Goal: Transaction & Acquisition: Purchase product/service

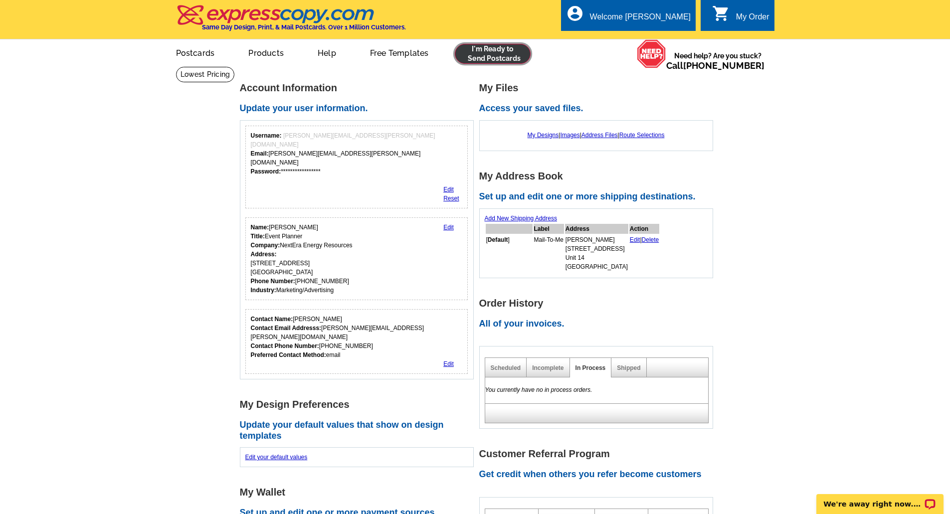
click at [498, 50] on link at bounding box center [493, 54] width 76 height 20
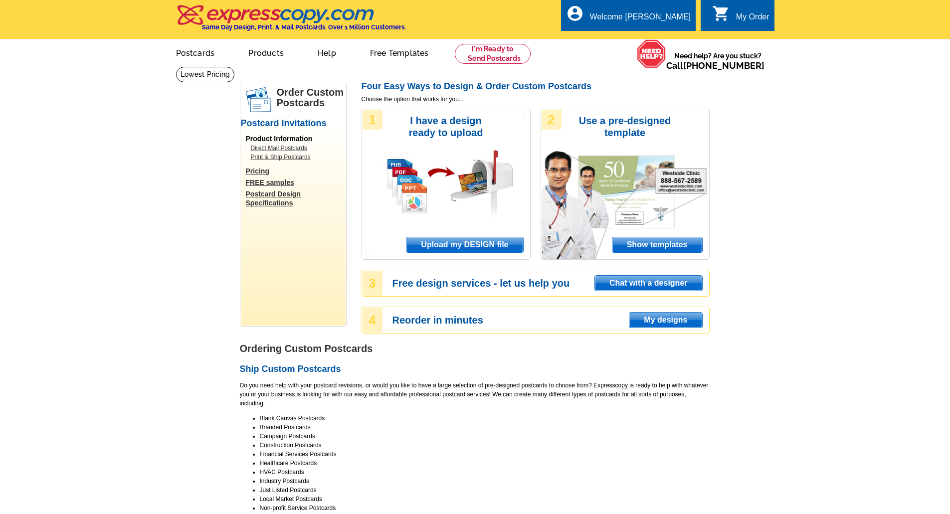
click at [488, 244] on span "Upload my DESIGN file" at bounding box center [464, 244] width 116 height 15
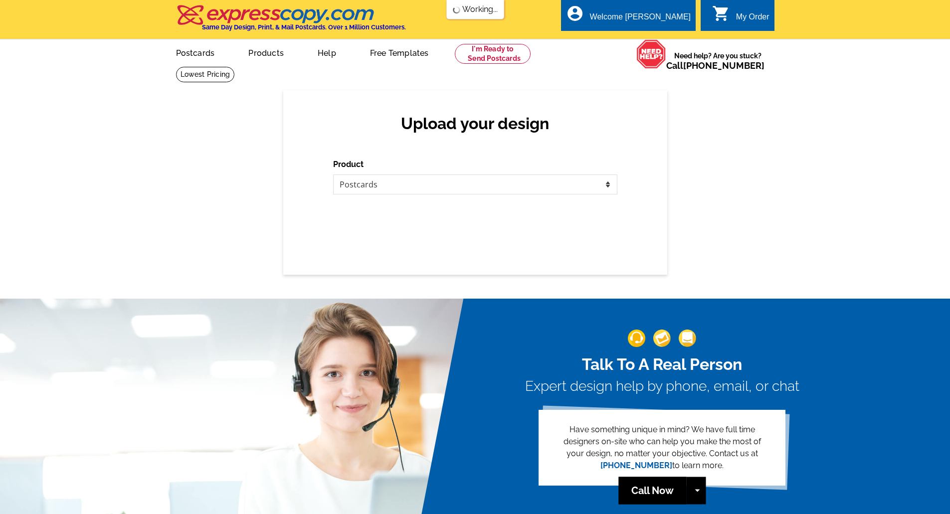
click at [392, 239] on div "Upload your design Product Please select the type of file... Postcards Business…" at bounding box center [475, 182] width 384 height 185
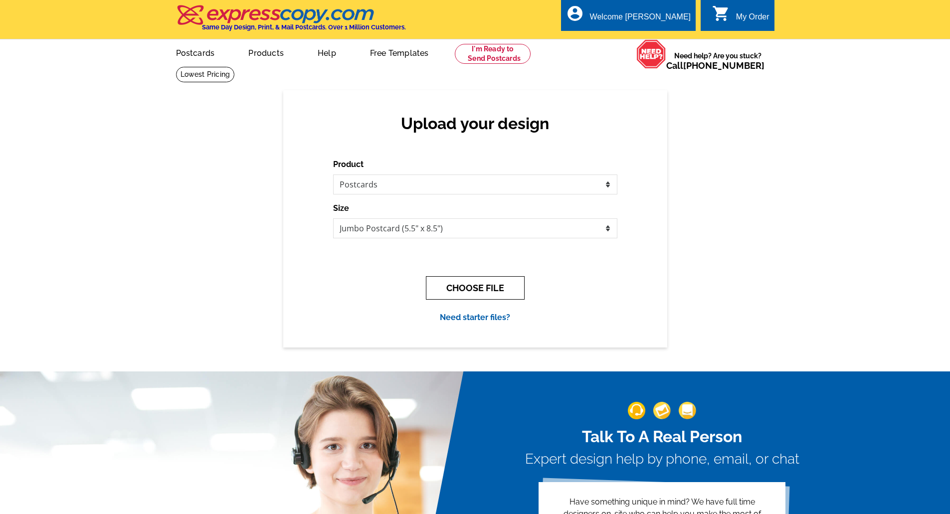
click at [446, 285] on button "CHOOSE FILE" at bounding box center [475, 287] width 99 height 23
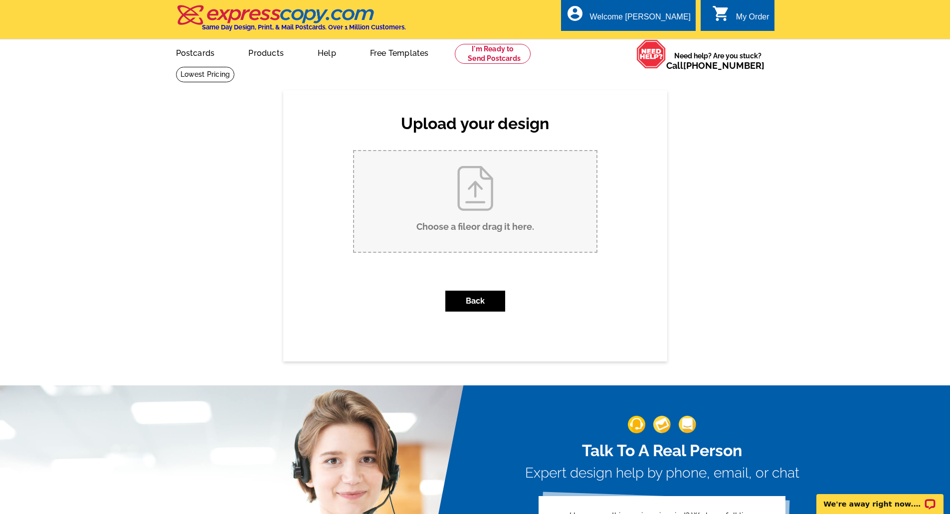
click at [437, 216] on input "Choose a file or drag it here ." at bounding box center [475, 201] width 242 height 101
type input "C:\fakepath\Seiling LOD invite.pdf"
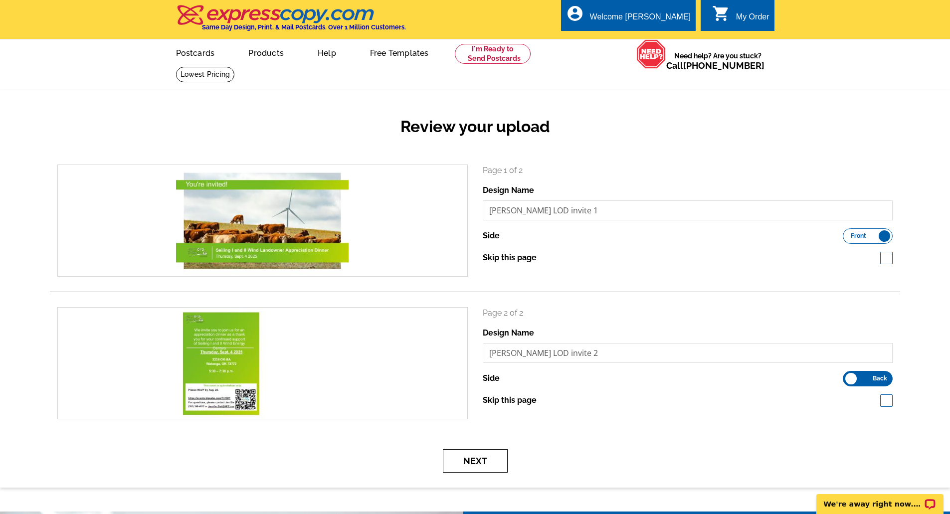
click at [492, 456] on button "Next" at bounding box center [475, 460] width 65 height 23
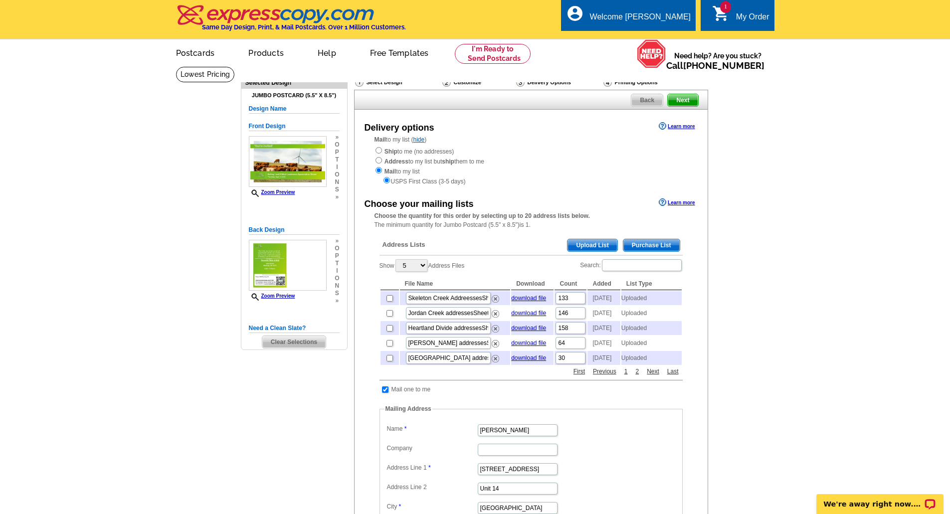
click at [601, 245] on span "Upload List" at bounding box center [592, 245] width 49 height 12
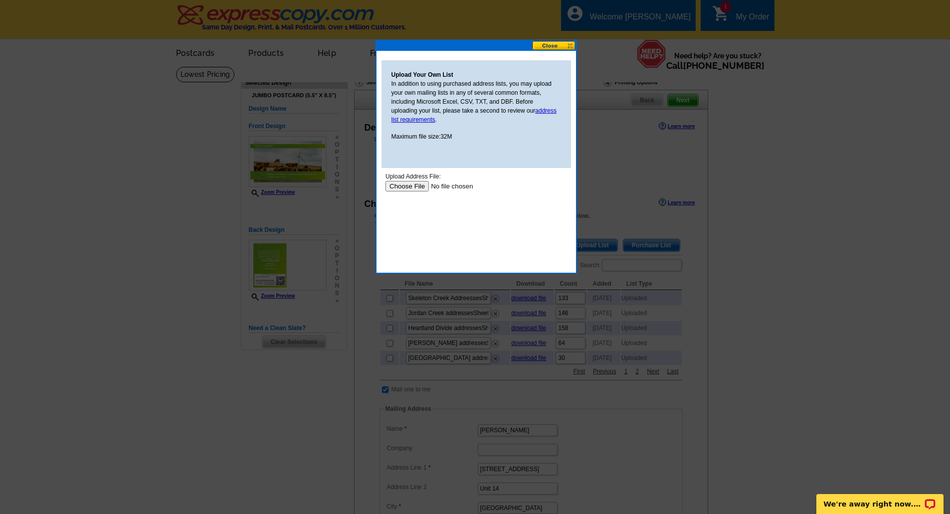
click at [424, 186] on input "file" at bounding box center [448, 186] width 126 height 10
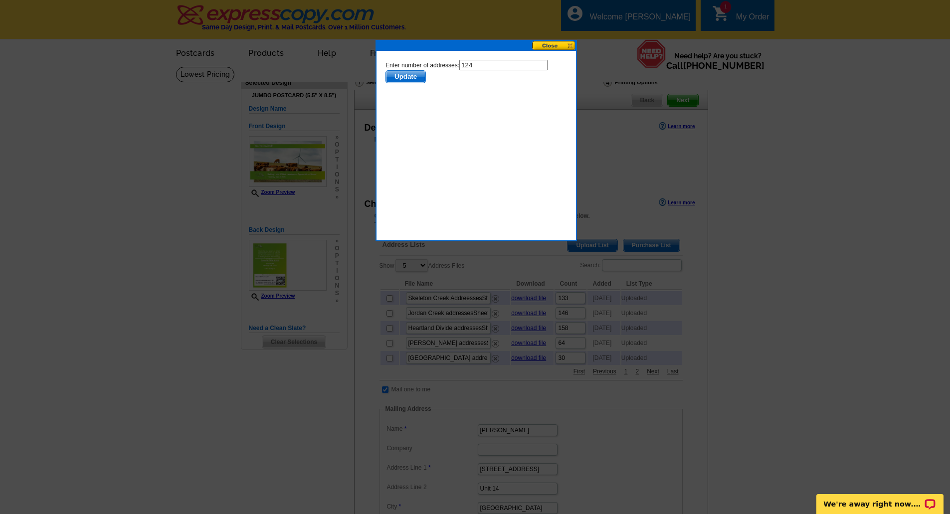
click at [413, 85] on body "Enter number of addresses: 124 Update" at bounding box center [476, 105] width 182 height 90
click at [411, 78] on span "Update" at bounding box center [405, 77] width 39 height 12
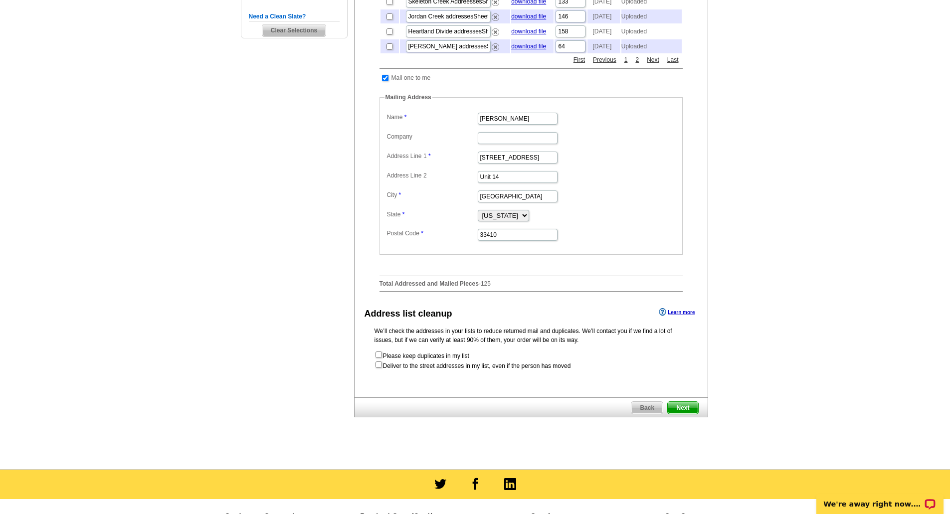
scroll to position [312, 0]
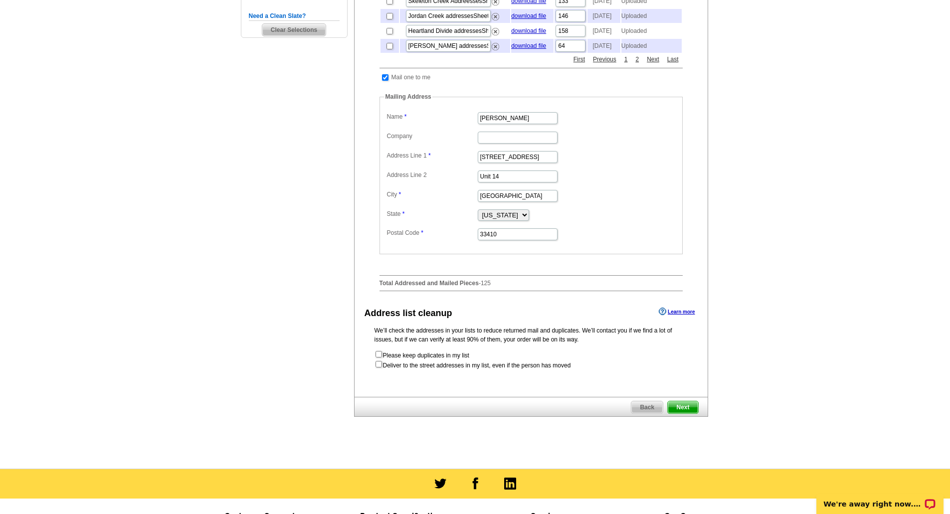
click at [693, 413] on span "Next" at bounding box center [683, 407] width 30 height 12
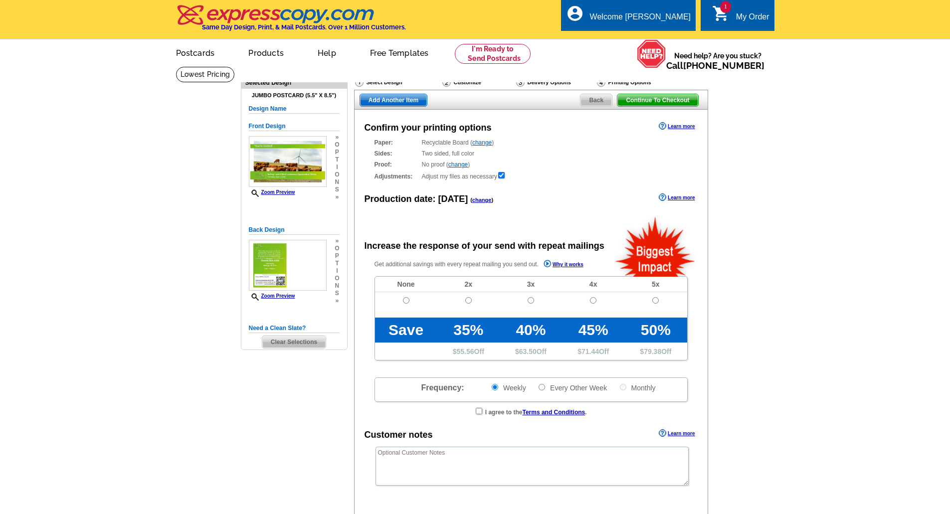
radio input "false"
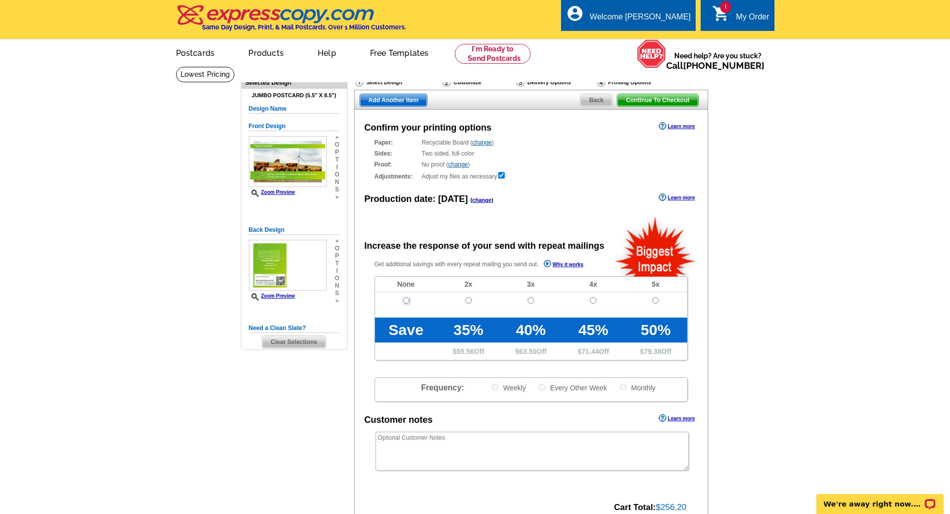
click at [408, 301] on input "radio" at bounding box center [406, 300] width 6 height 6
radio input "true"
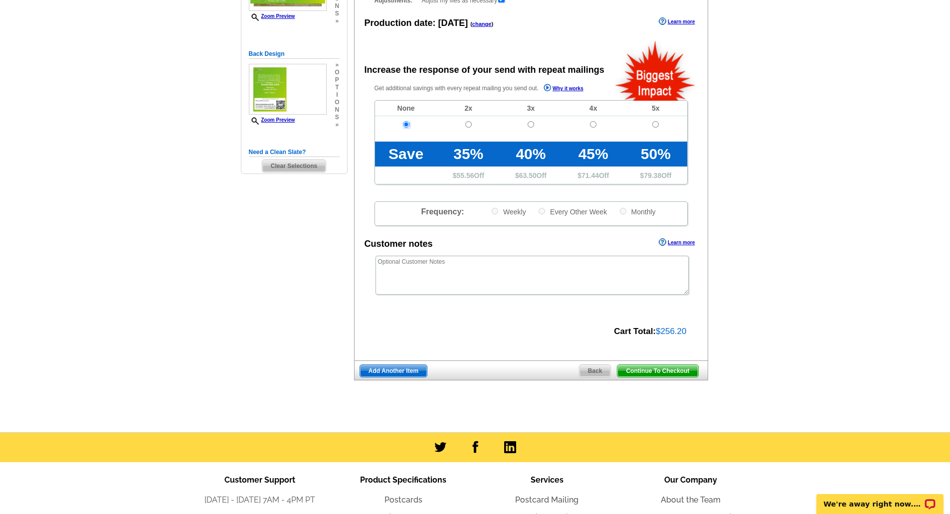
scroll to position [204, 0]
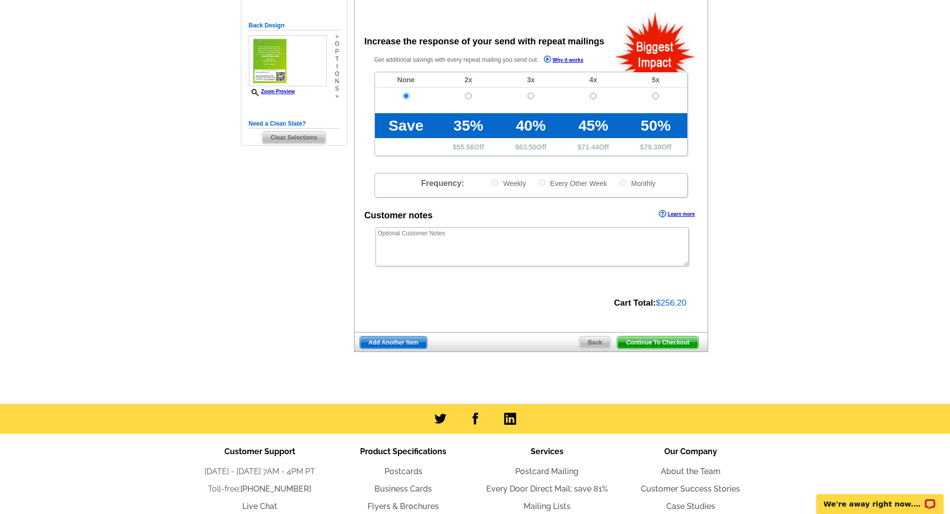
click at [678, 345] on span "Continue To Checkout" at bounding box center [657, 343] width 80 height 12
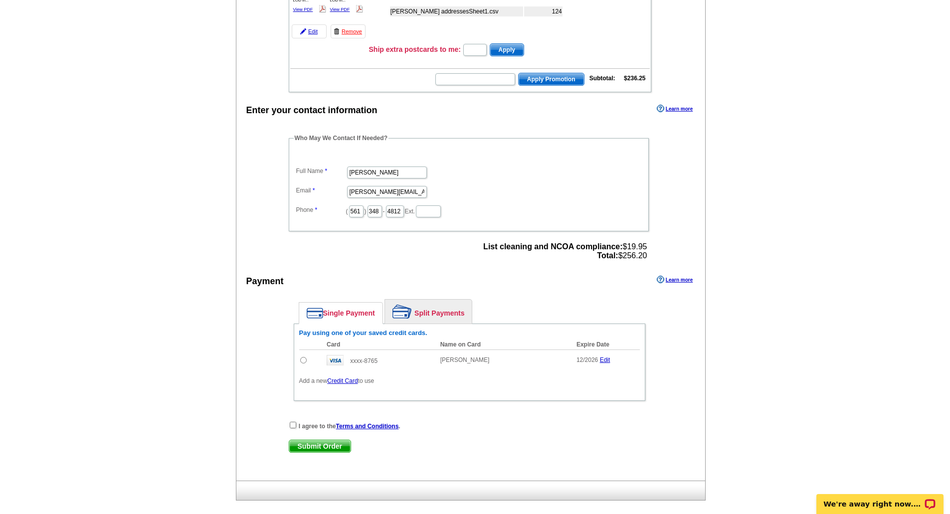
scroll to position [190, 0]
click at [302, 363] on input "radio" at bounding box center [303, 359] width 6 height 6
radio input "true"
click at [297, 430] on div "I agree to the Terms and Conditions ." at bounding box center [470, 425] width 362 height 10
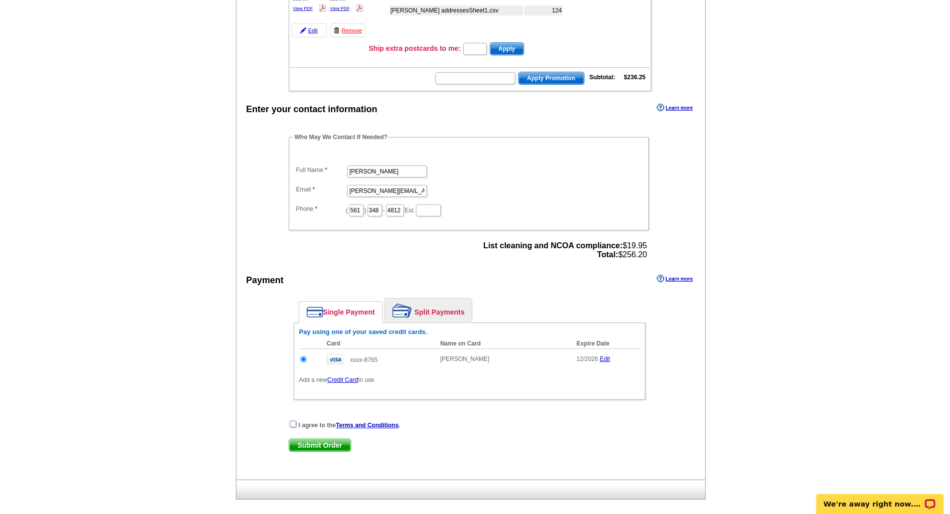
click at [292, 427] on input "checkbox" at bounding box center [293, 424] width 6 height 6
checkbox input "true"
click at [313, 448] on span "Submit Order" at bounding box center [319, 445] width 61 height 12
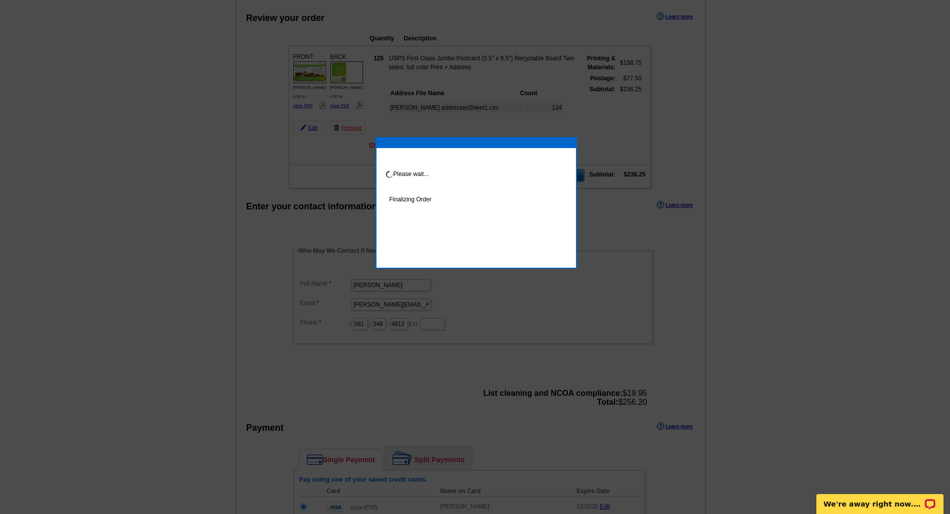
scroll to position [93, 0]
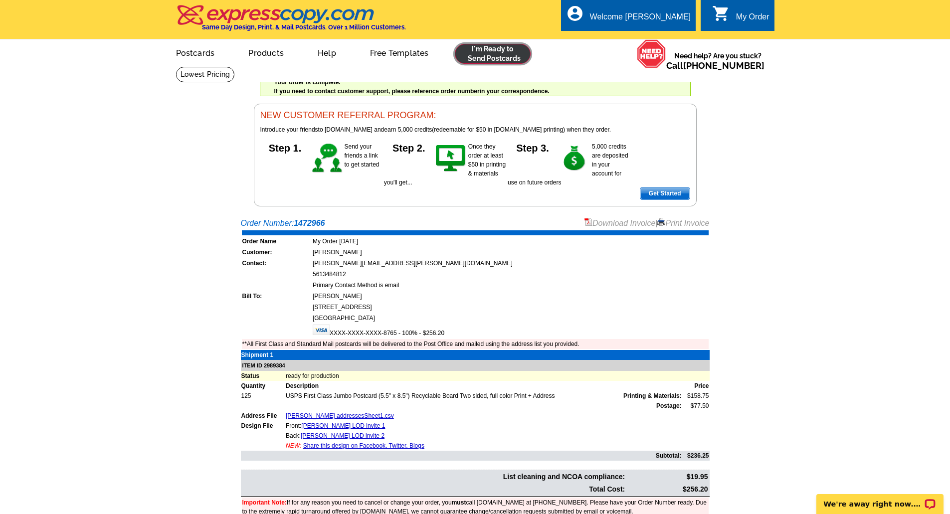
click at [493, 61] on link at bounding box center [493, 54] width 76 height 20
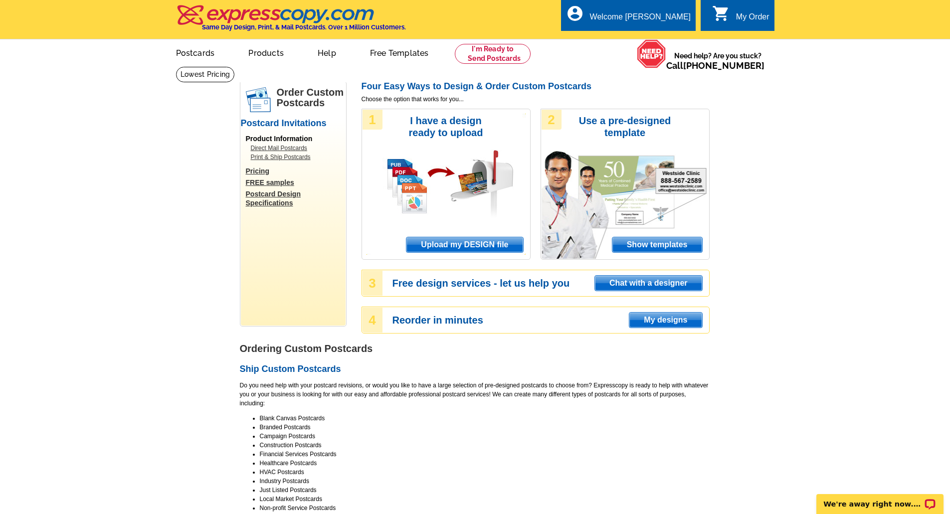
click at [497, 249] on span "Upload my DESIGN file" at bounding box center [464, 244] width 116 height 15
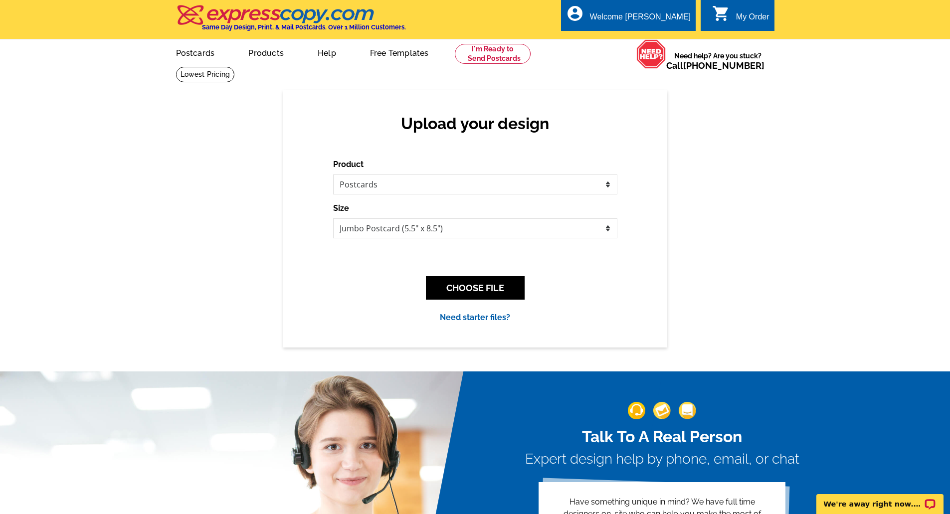
click at [130, 168] on div "Upload your design Product Please select the type of file... Postcards Business…" at bounding box center [475, 218] width 950 height 257
click at [500, 286] on button "CHOOSE FILE" at bounding box center [475, 287] width 99 height 23
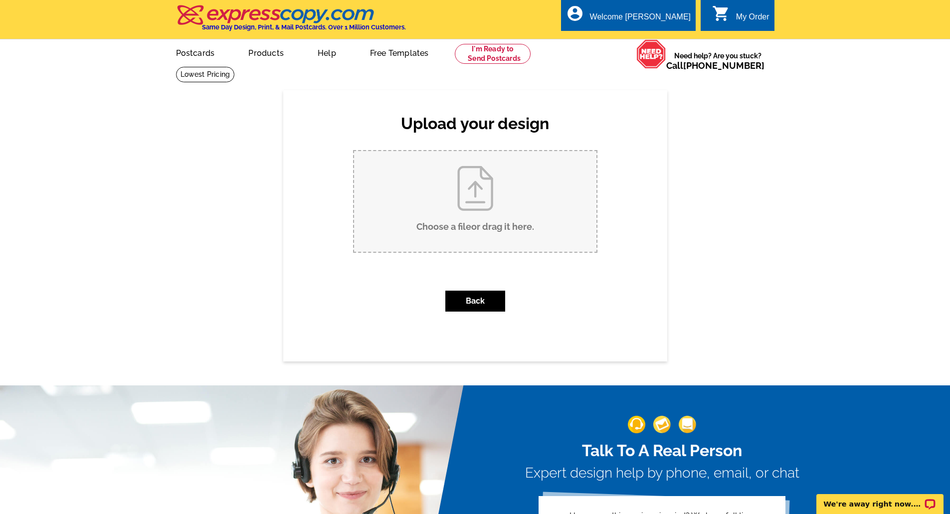
click at [494, 212] on input "Choose a file or drag it here ." at bounding box center [475, 201] width 242 height 101
type input "C:\fakepath\Golden West LOD Invite.pdf"
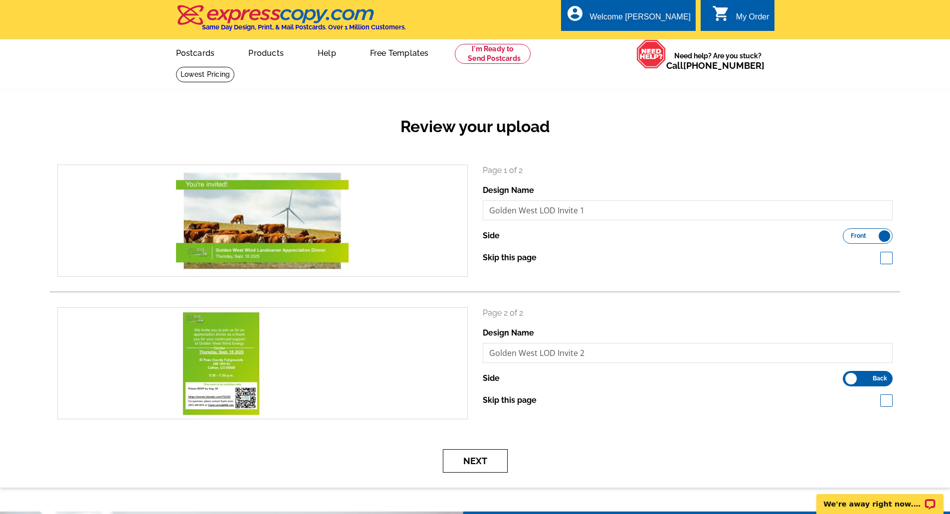
click at [489, 466] on button "Next" at bounding box center [475, 460] width 65 height 23
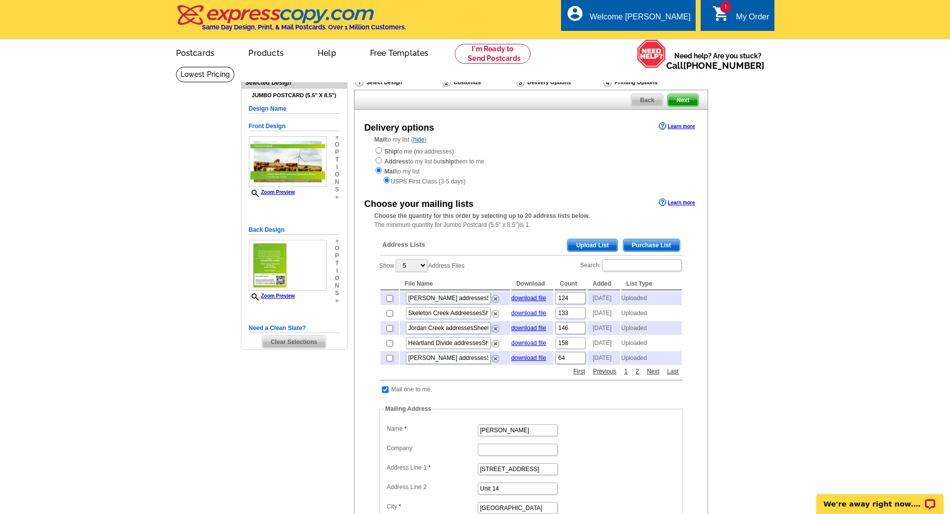
click at [595, 242] on span "Upload List" at bounding box center [592, 245] width 49 height 12
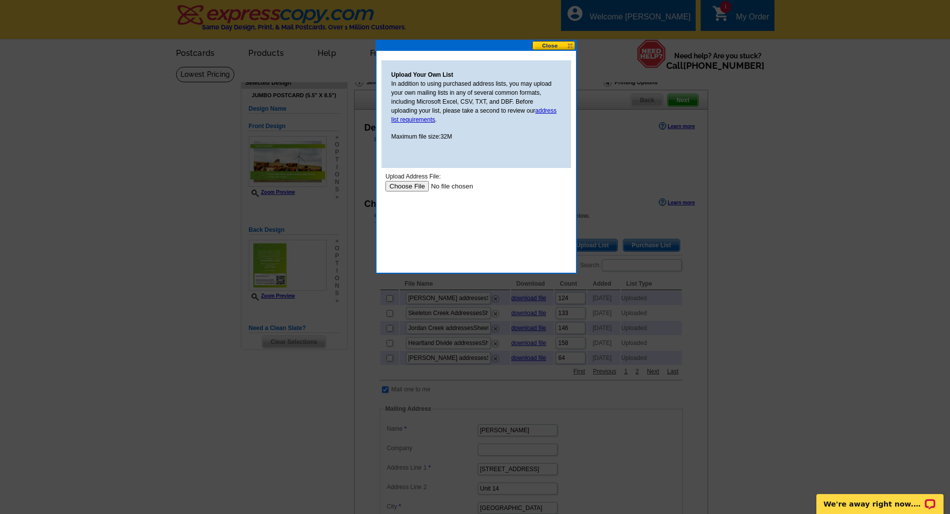
click at [416, 184] on input "file" at bounding box center [448, 186] width 126 height 10
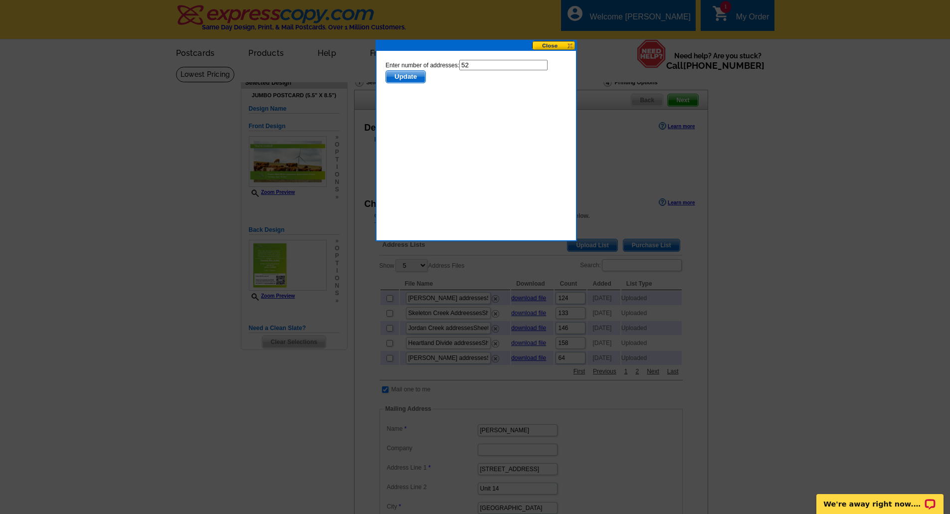
click at [413, 76] on span "Update" at bounding box center [405, 77] width 39 height 12
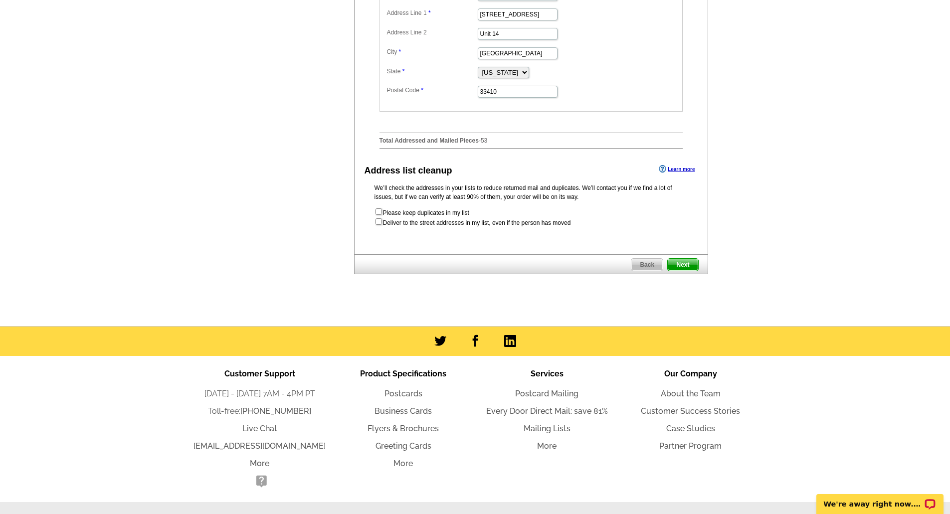
scroll to position [455, 0]
click at [687, 270] on span "Next" at bounding box center [683, 264] width 30 height 12
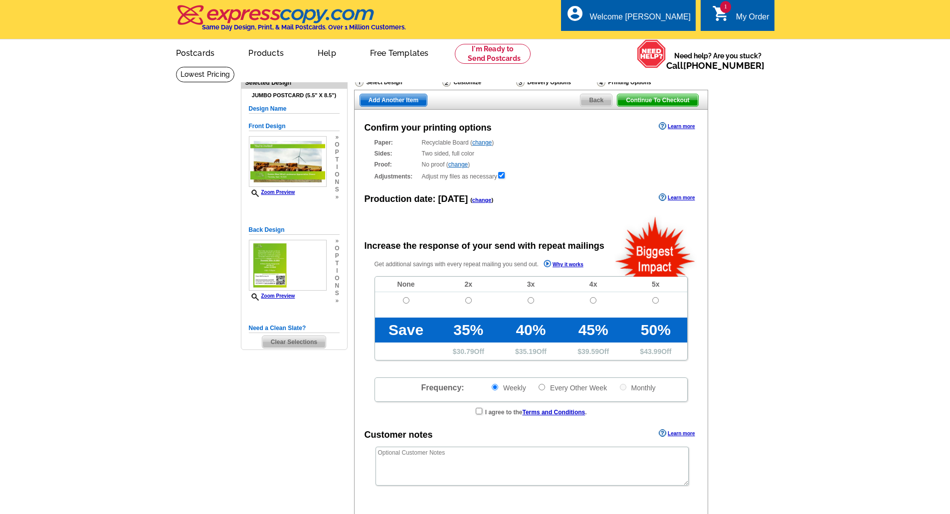
radio input "false"
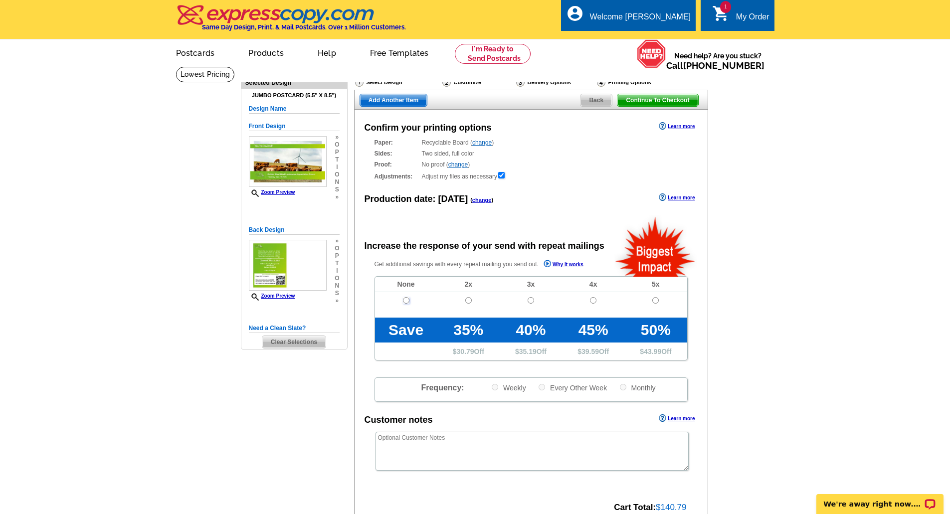
click at [407, 304] on input "radio" at bounding box center [406, 300] width 6 height 6
radio input "true"
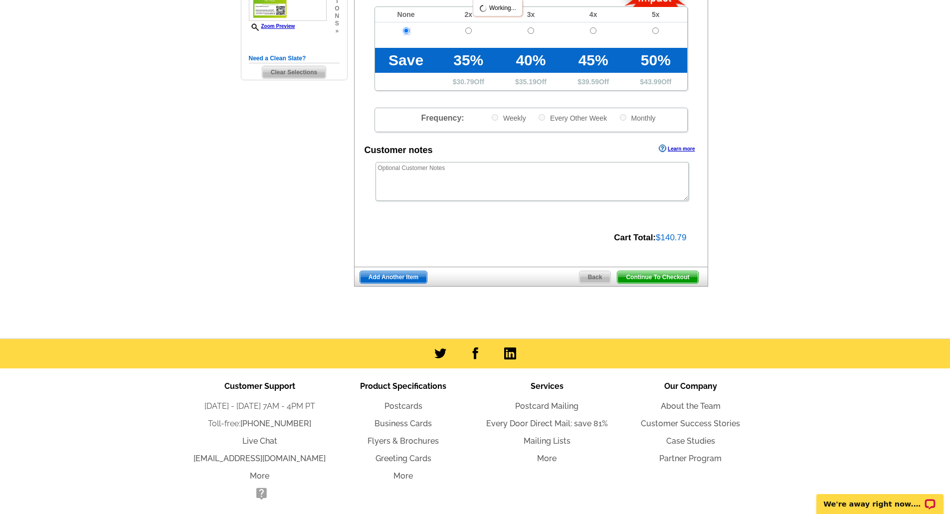
scroll to position [270, 0]
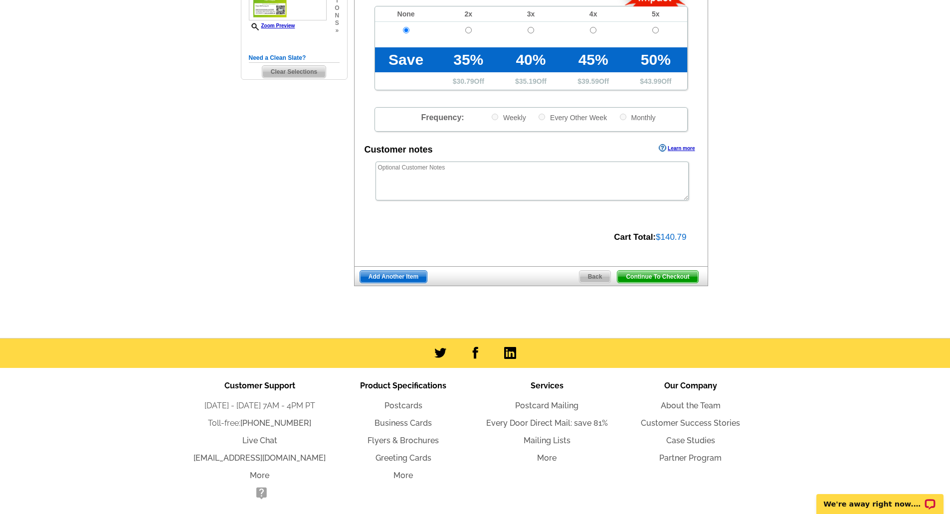
click at [649, 282] on span "Continue To Checkout" at bounding box center [657, 277] width 80 height 12
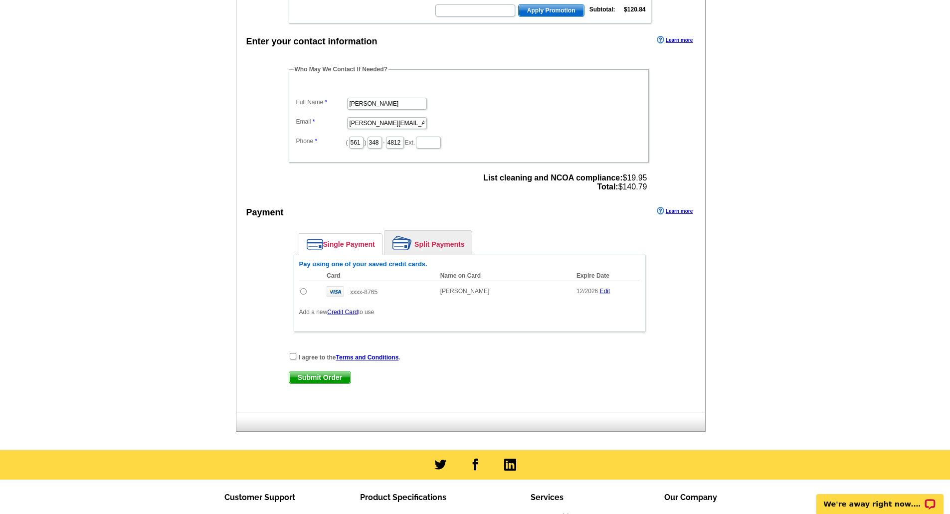
click at [305, 293] on input "radio" at bounding box center [303, 291] width 6 height 6
radio input "true"
click at [289, 361] on div "I agree to the Terms and Conditions ." at bounding box center [470, 357] width 362 height 10
click at [293, 361] on div "I agree to the Terms and Conditions ." at bounding box center [470, 357] width 362 height 10
click at [293, 358] on input "checkbox" at bounding box center [293, 356] width 6 height 6
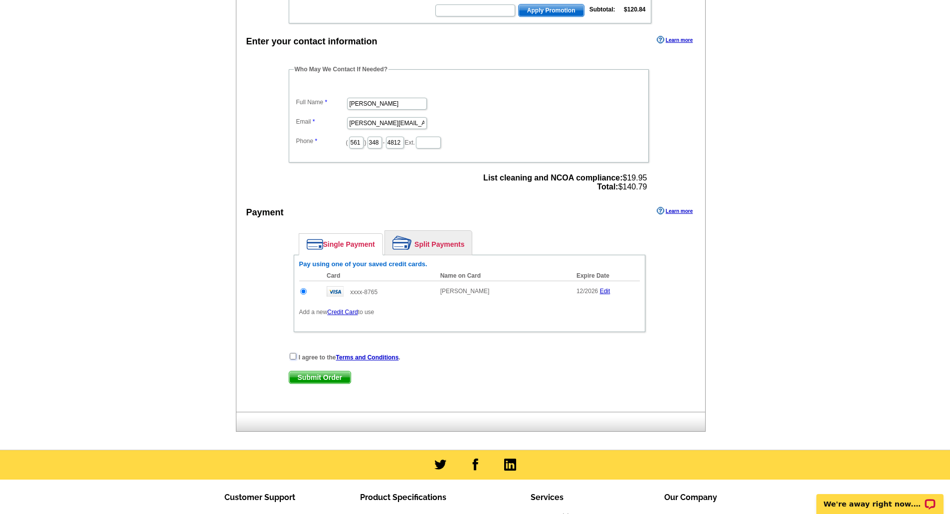
checkbox input "true"
click at [308, 381] on span "Submit Order" at bounding box center [319, 378] width 61 height 12
